Goal: Communication & Community: Answer question/provide support

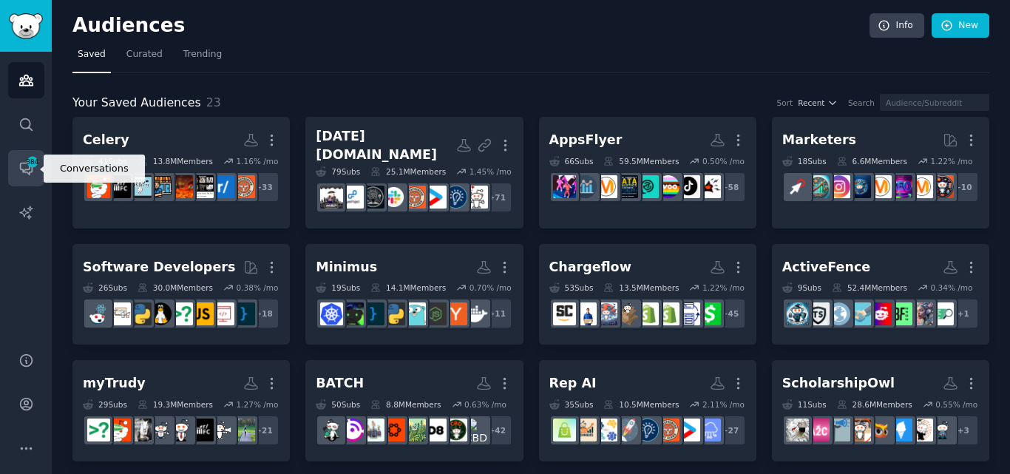
click at [27, 172] on icon "Sidebar" at bounding box center [26, 169] width 12 height 12
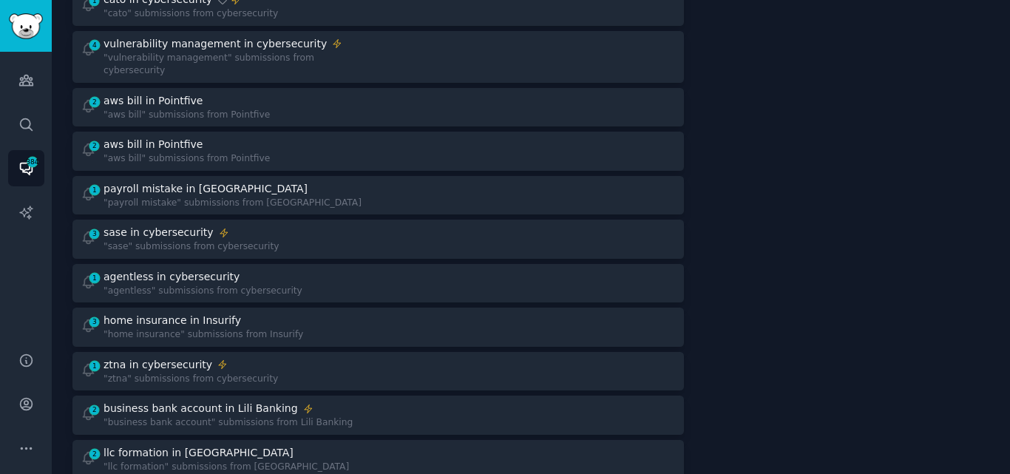
scroll to position [513, 0]
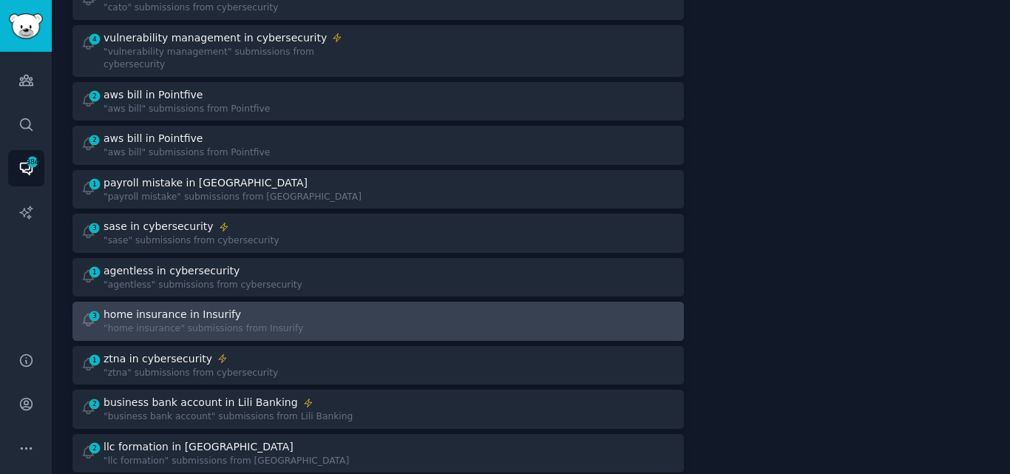
click at [203, 307] on div "home insurance in Insurify" at bounding box center [171, 315] width 137 height 16
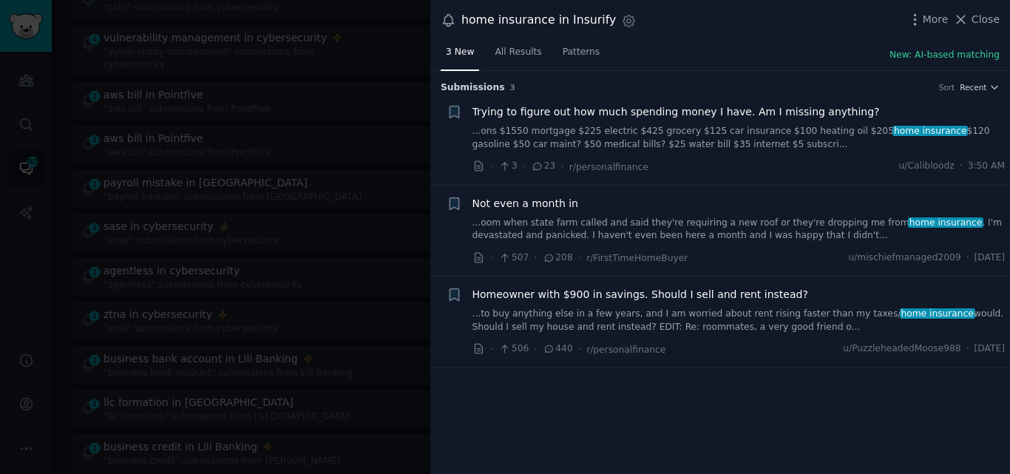
click at [562, 231] on link "...oom when state farm called and said they're requiring a new roof or they're …" at bounding box center [738, 230] width 533 height 26
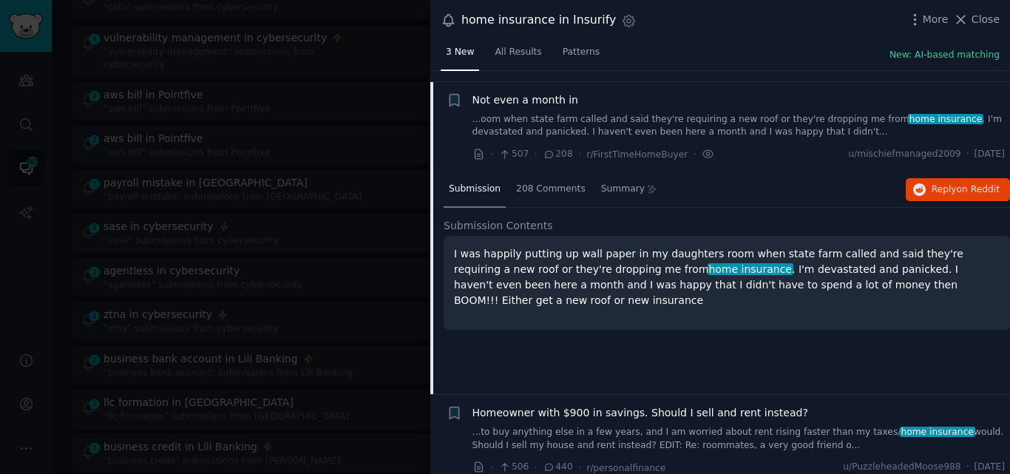
scroll to position [115, 0]
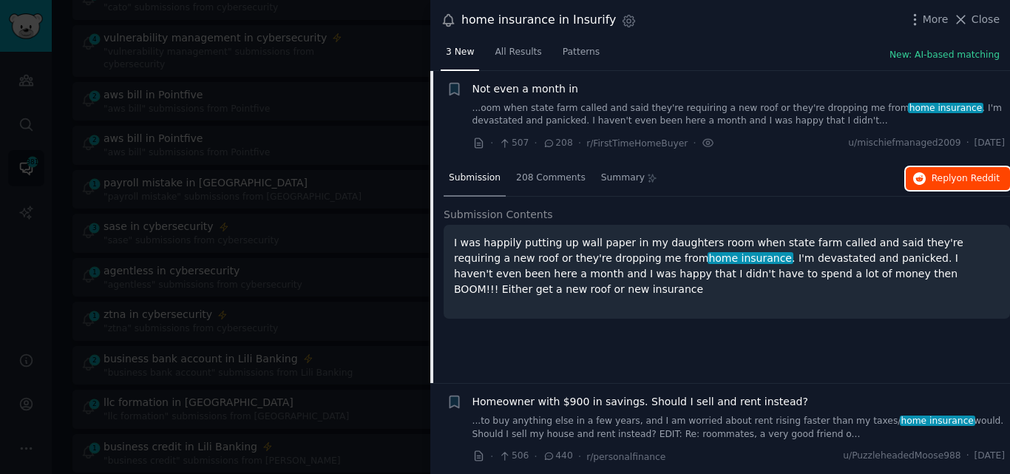
click at [939, 177] on span "Reply on Reddit" at bounding box center [965, 178] width 68 height 13
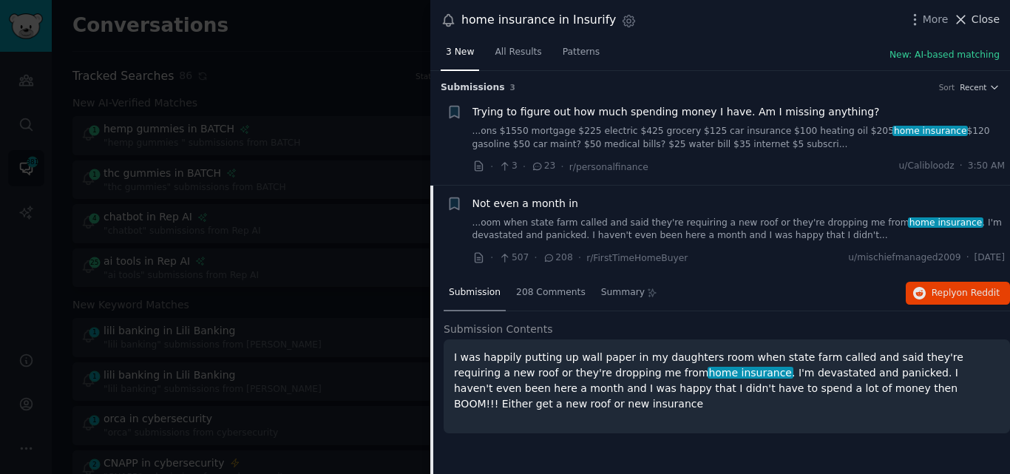
click at [959, 19] on icon at bounding box center [961, 20] width 16 height 16
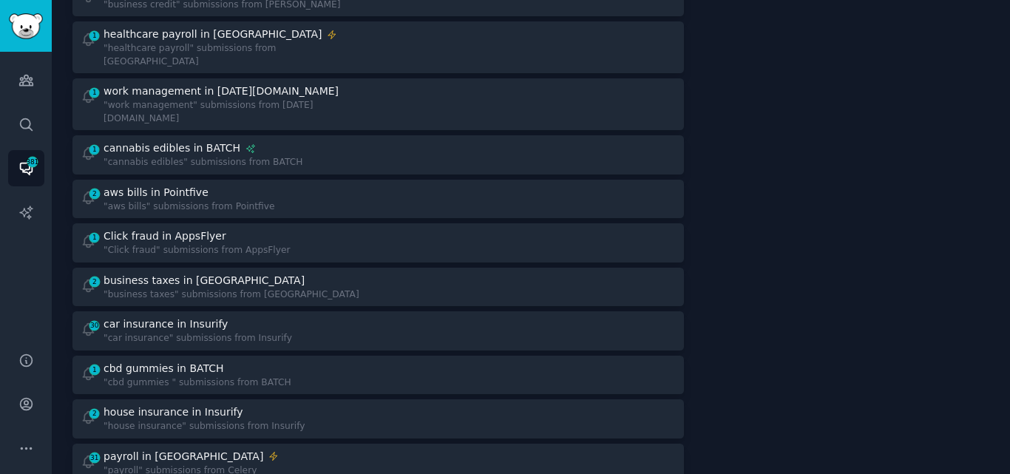
scroll to position [976, 0]
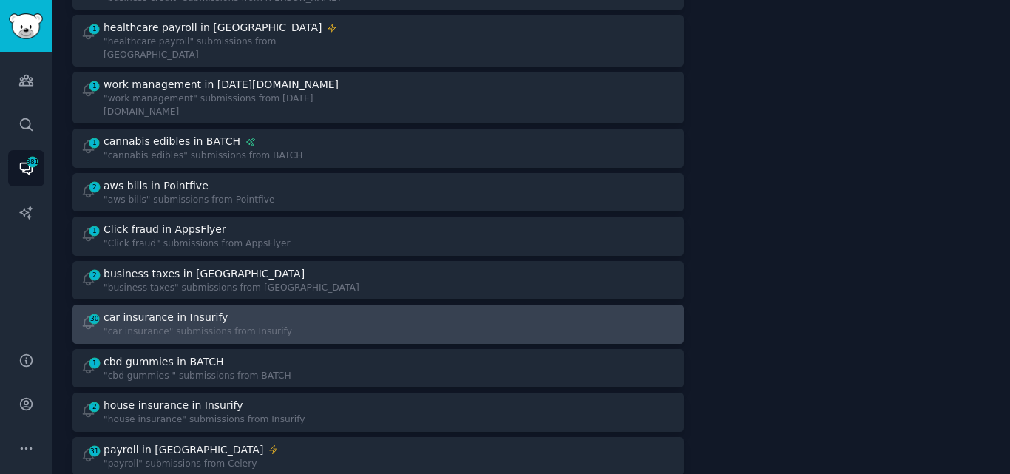
click at [238, 310] on div "car insurance in Insurify" at bounding box center [197, 318] width 188 height 16
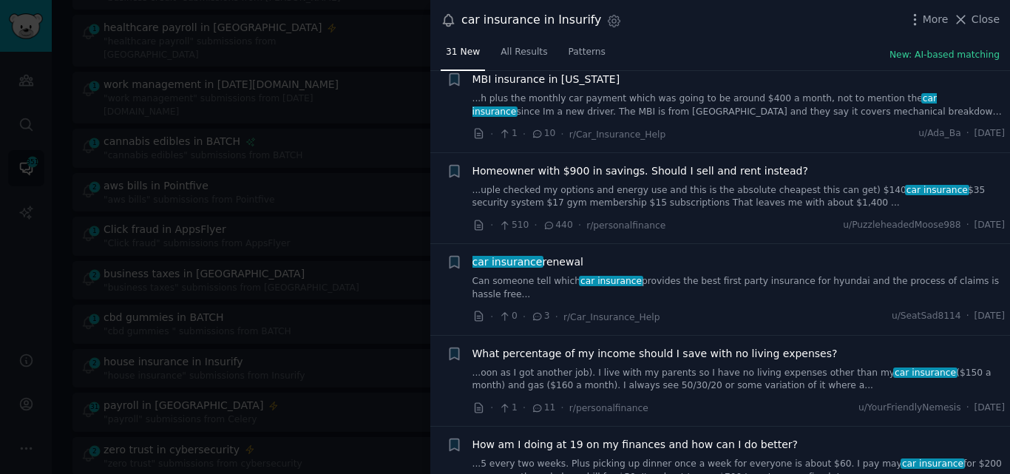
scroll to position [1316, 0]
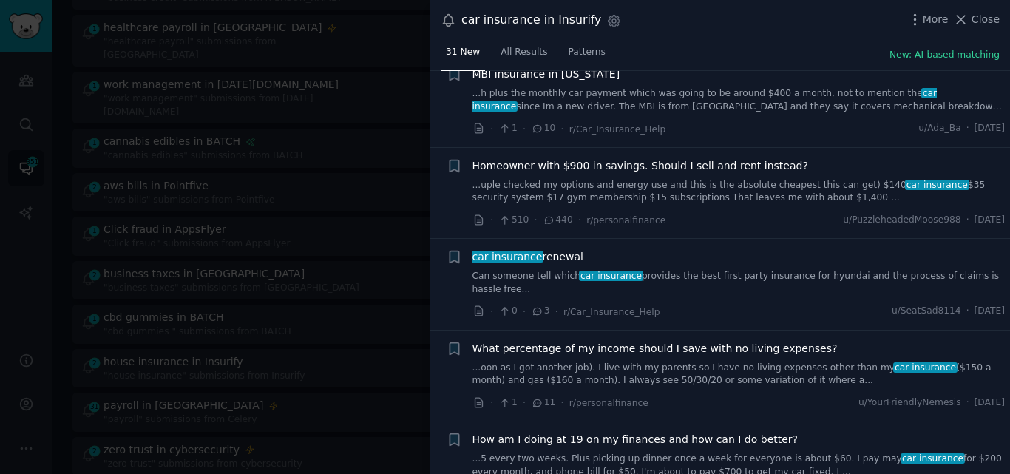
click at [690, 270] on link "Can someone tell which car insurance provides the best first party insurance fo…" at bounding box center [738, 283] width 533 height 26
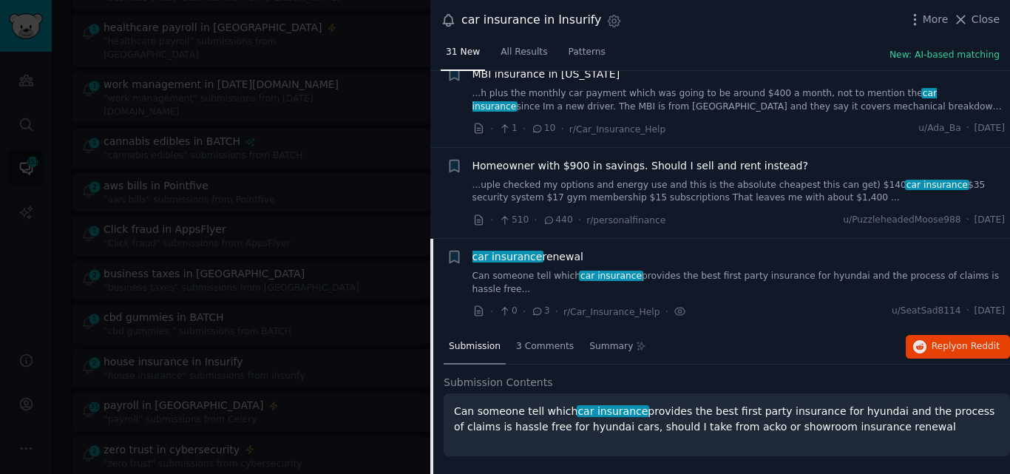
scroll to position [1471, 0]
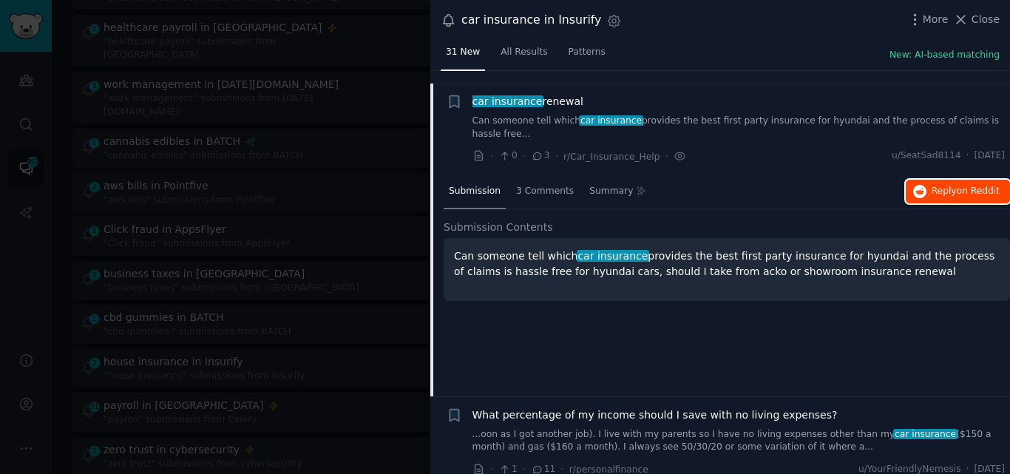
click at [963, 186] on span "on Reddit" at bounding box center [977, 191] width 43 height 10
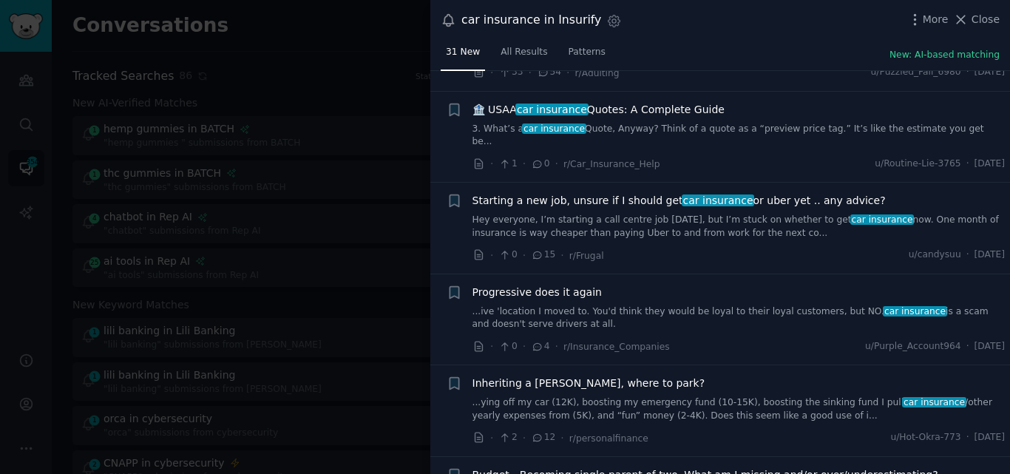
scroll to position [2461, 0]
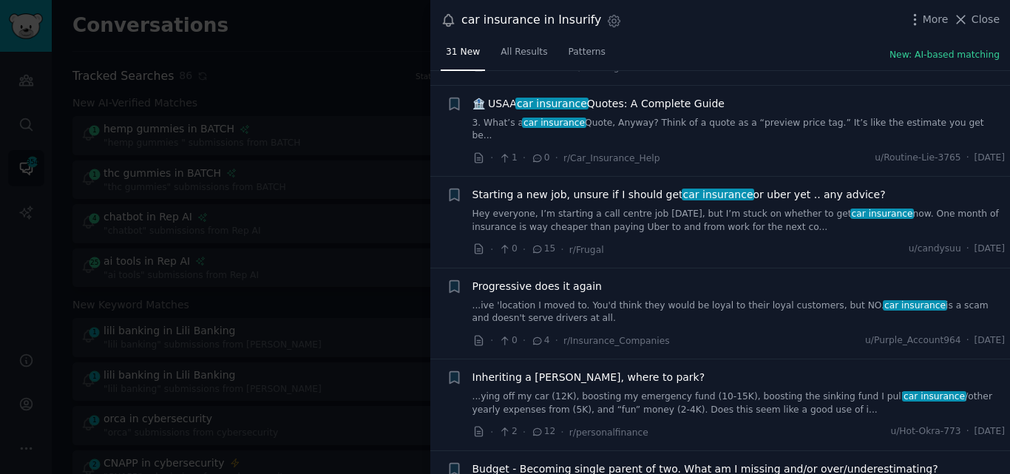
click at [701, 299] on link "...ive 'location I moved to. You'd think they would be loyal to their loyal cus…" at bounding box center [738, 312] width 533 height 26
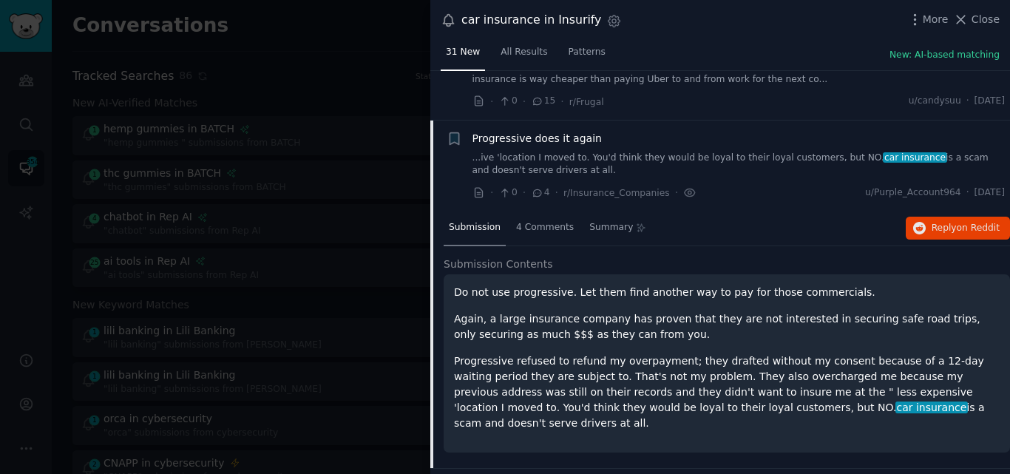
scroll to position [2398, 0]
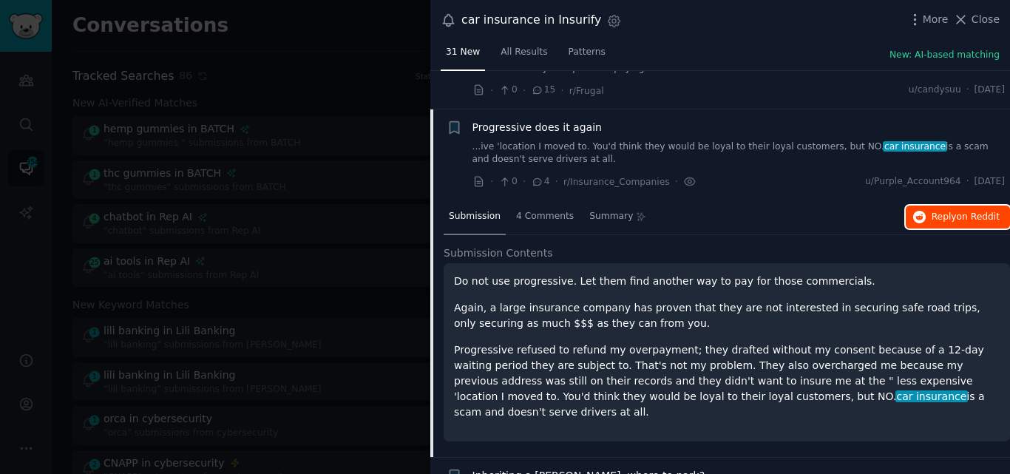
click at [935, 211] on span "Reply on Reddit" at bounding box center [965, 217] width 68 height 13
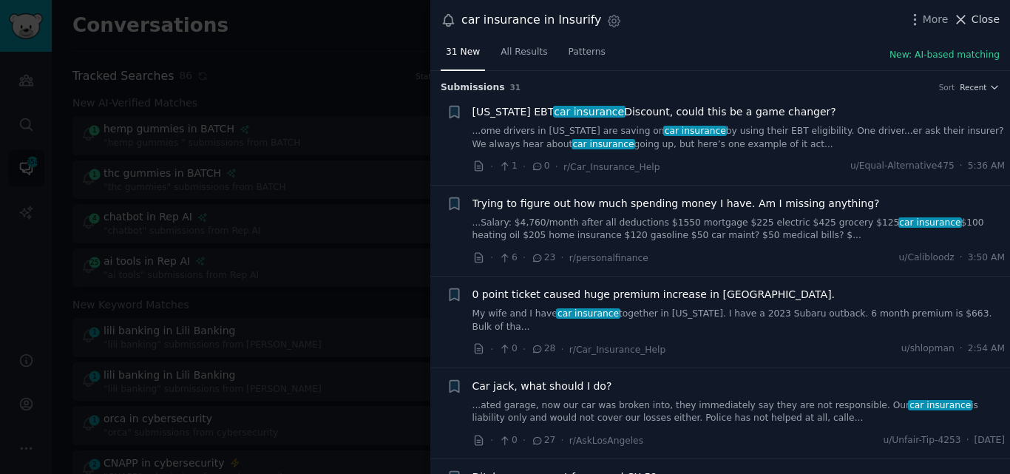
click at [977, 16] on span "Close" at bounding box center [985, 20] width 28 height 16
